Goal: Browse casually

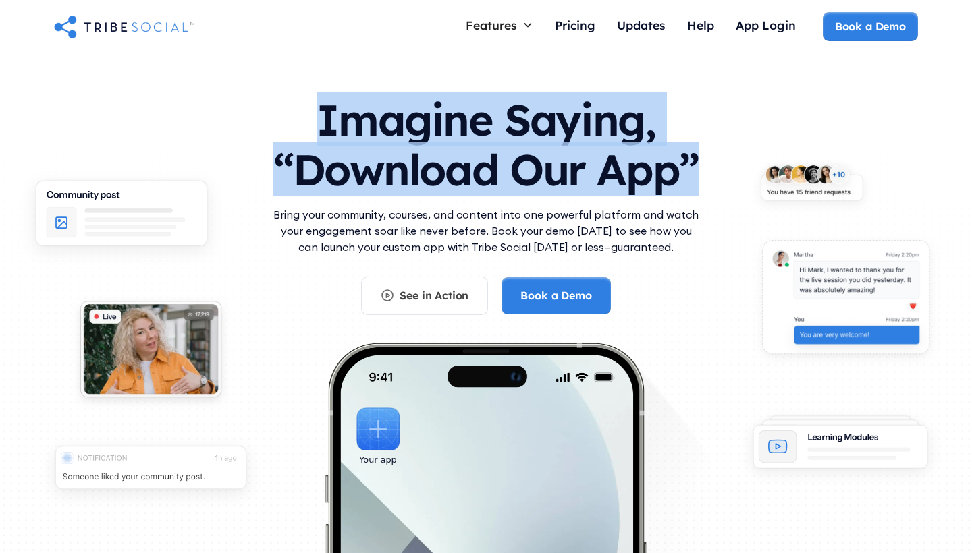
drag, startPoint x: 308, startPoint y: 109, endPoint x: 695, endPoint y: 164, distance: 390.7
click at [695, 164] on h1 "Imagine Saying, “Download Our App”" at bounding box center [486, 141] width 432 height 119
copy h1 "Imagine Saying, “Download Our App”"
drag, startPoint x: 263, startPoint y: 214, endPoint x: 672, endPoint y: 246, distance: 410.3
click at [672, 246] on div "Imagine Saying, “Download Our App” Bring your community, courses, and content i…" at bounding box center [486, 364] width 864 height 564
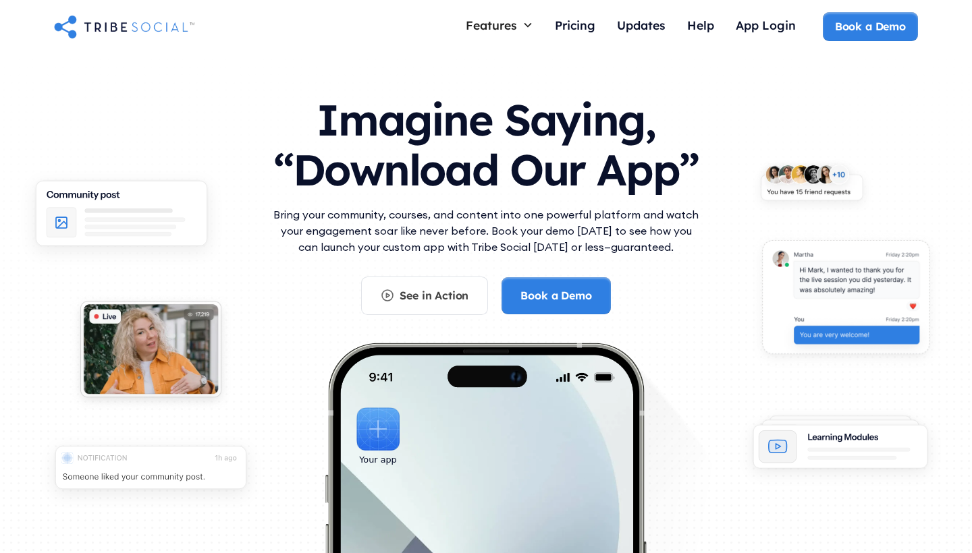
click at [682, 245] on p "Bring your community, courses, and content into one powerful platform and watch…" at bounding box center [486, 231] width 432 height 49
drag, startPoint x: 694, startPoint y: 245, endPoint x: 246, endPoint y: 213, distance: 448.6
click at [246, 213] on div "Imagine Saying, “Download Our App” Bring your community, courses, and content i…" at bounding box center [486, 364] width 864 height 564
click at [297, 192] on h1 "Imagine Saying, “Download Our App”" at bounding box center [486, 141] width 432 height 119
drag, startPoint x: 269, startPoint y: 214, endPoint x: 680, endPoint y: 239, distance: 411.1
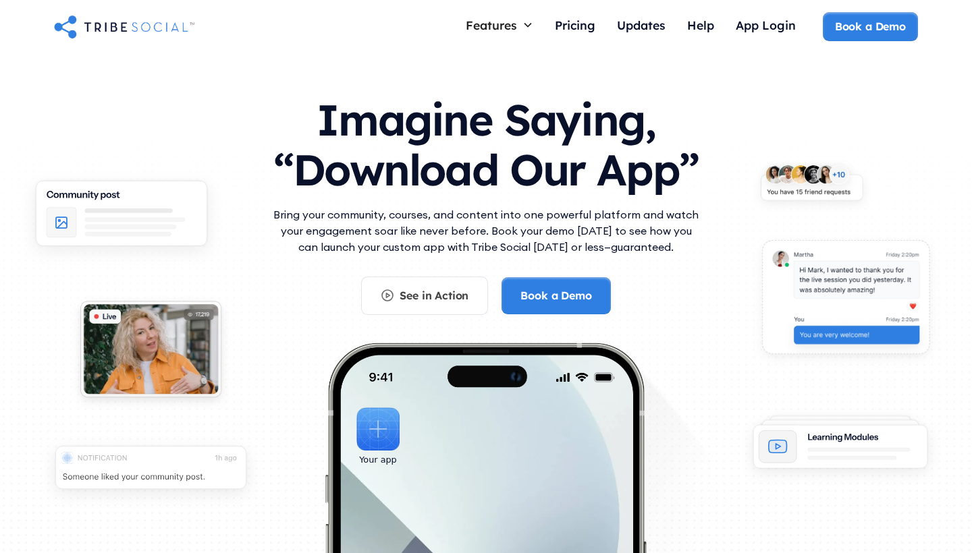
click at [680, 239] on div "Imagine Saying, “Download Our App” Bring your community, courses, and content i…" at bounding box center [486, 364] width 864 height 564
copy p "Bring your community, courses, and content into one powerful platform and watch…"
click at [664, 192] on h1 "Imagine Saying, “Download Our App”" at bounding box center [486, 141] width 432 height 119
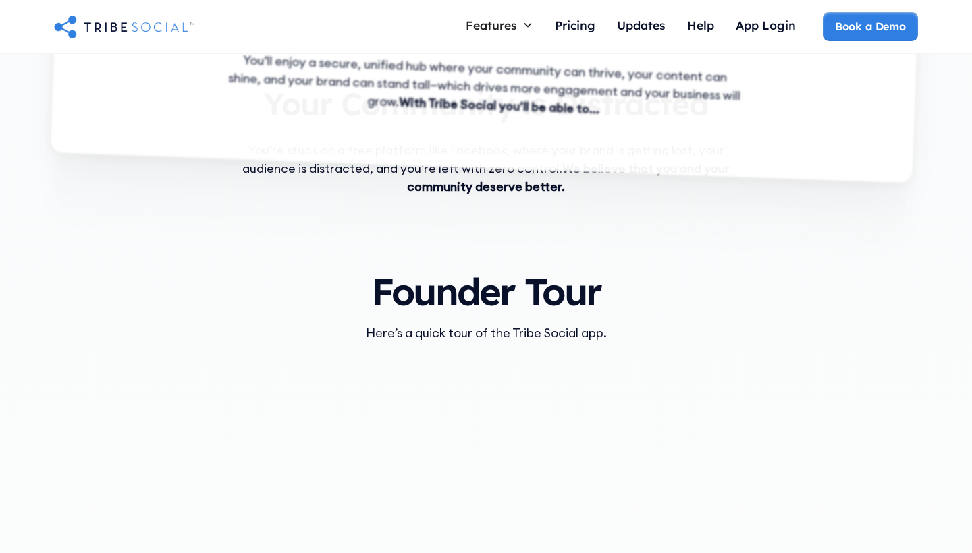
scroll to position [510, 0]
